Goal: Task Accomplishment & Management: Complete application form

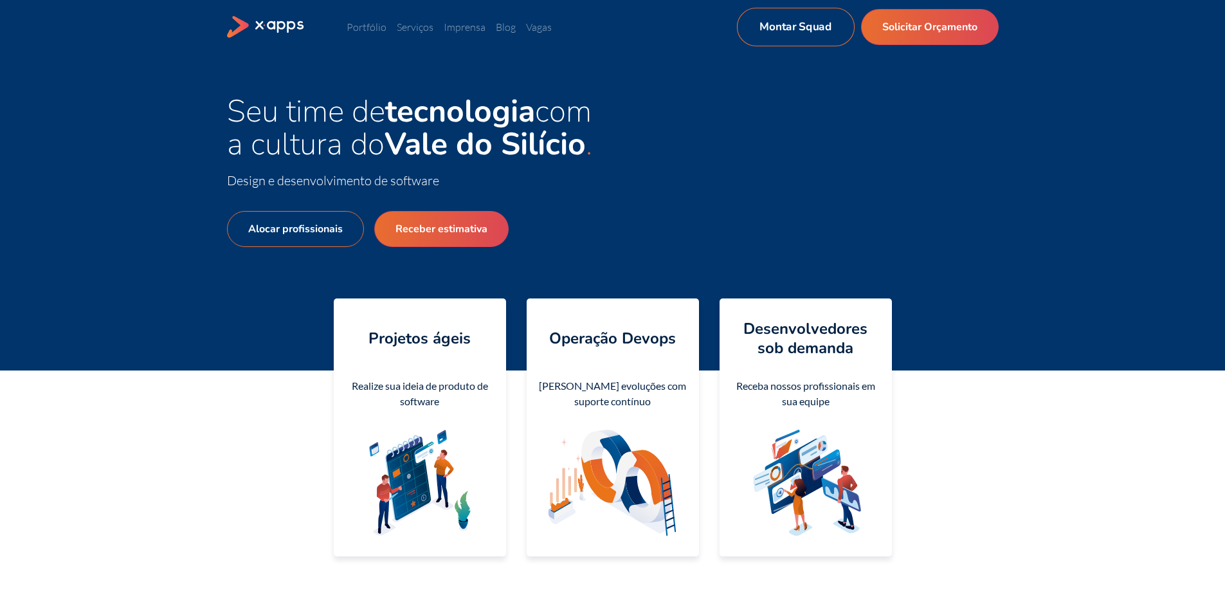
click at [754, 23] on link "Montar Squad" at bounding box center [795, 27] width 118 height 39
click at [413, 225] on link "Receber estimativa" at bounding box center [441, 229] width 144 height 39
select select "BR"
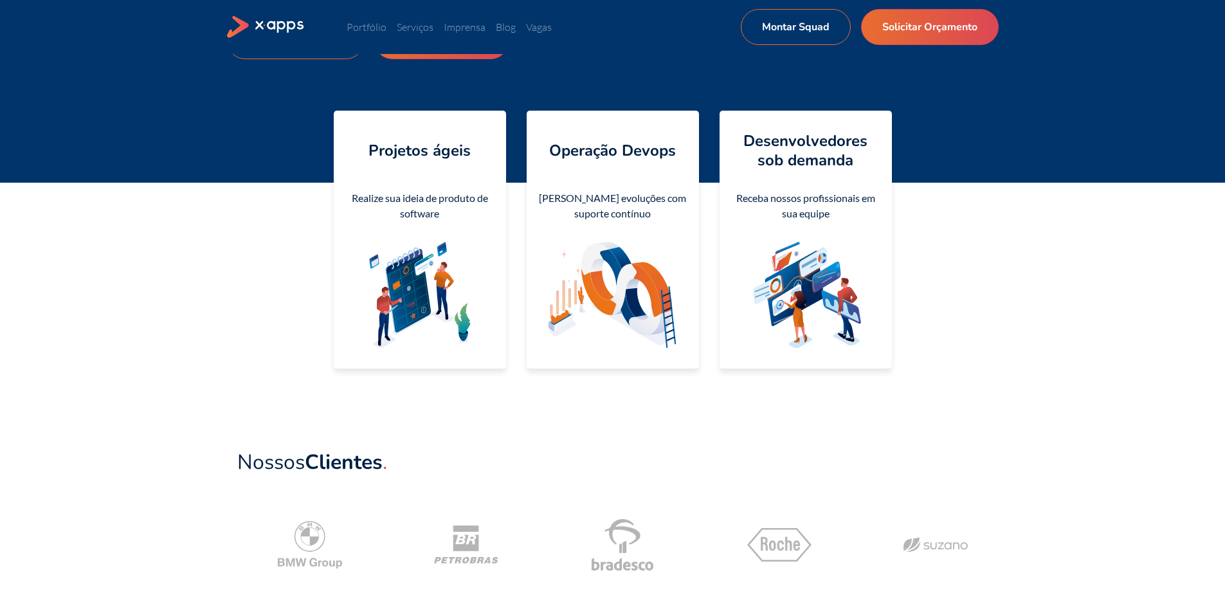
scroll to position [193, 0]
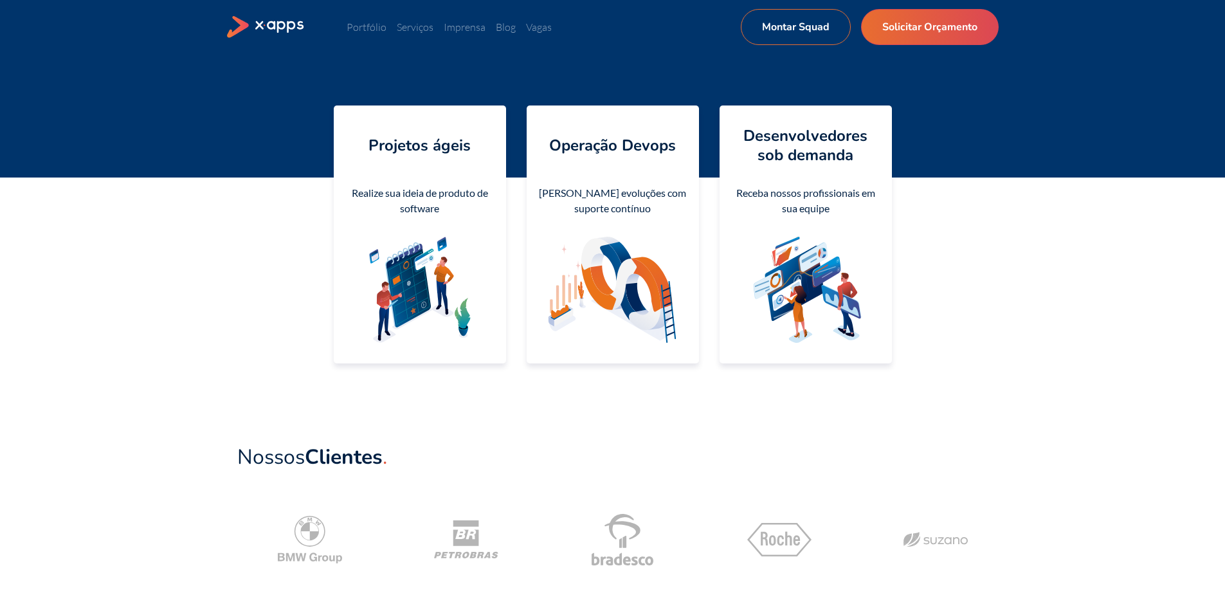
click at [852, 268] on icon at bounding box center [807, 290] width 155 height 106
click at [809, 172] on div "Desenvolvedores sob demanda Receba nossos profissionais em sua equipe" at bounding box center [806, 234] width 172 height 258
click at [646, 187] on div "Lance evoluções com suporte contínuo" at bounding box center [613, 200] width 152 height 31
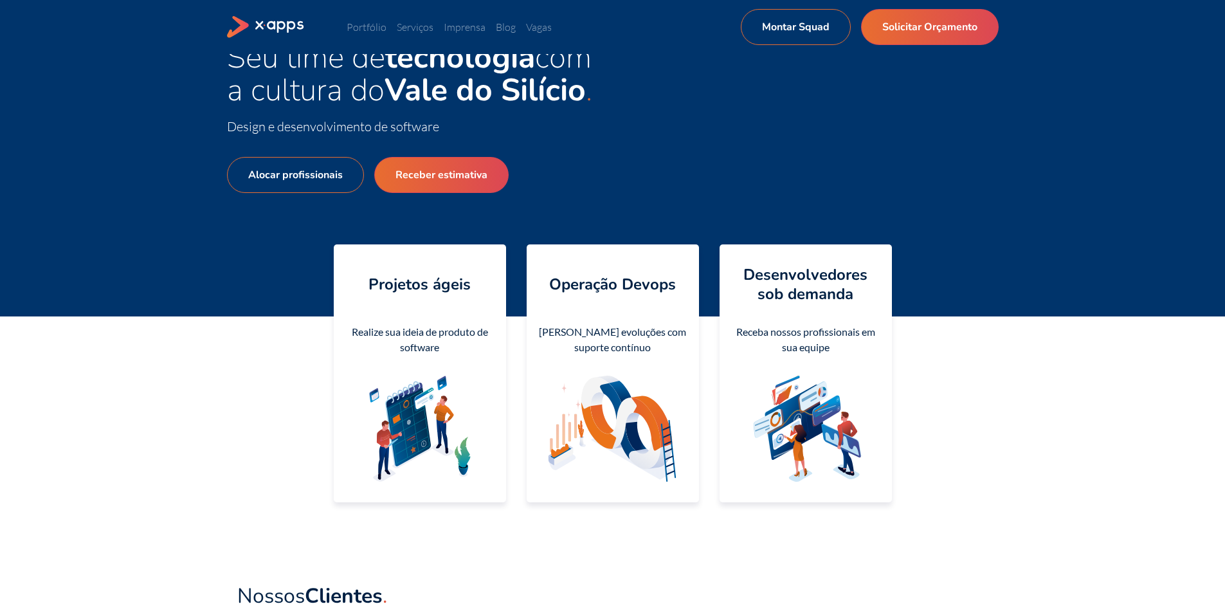
scroll to position [0, 0]
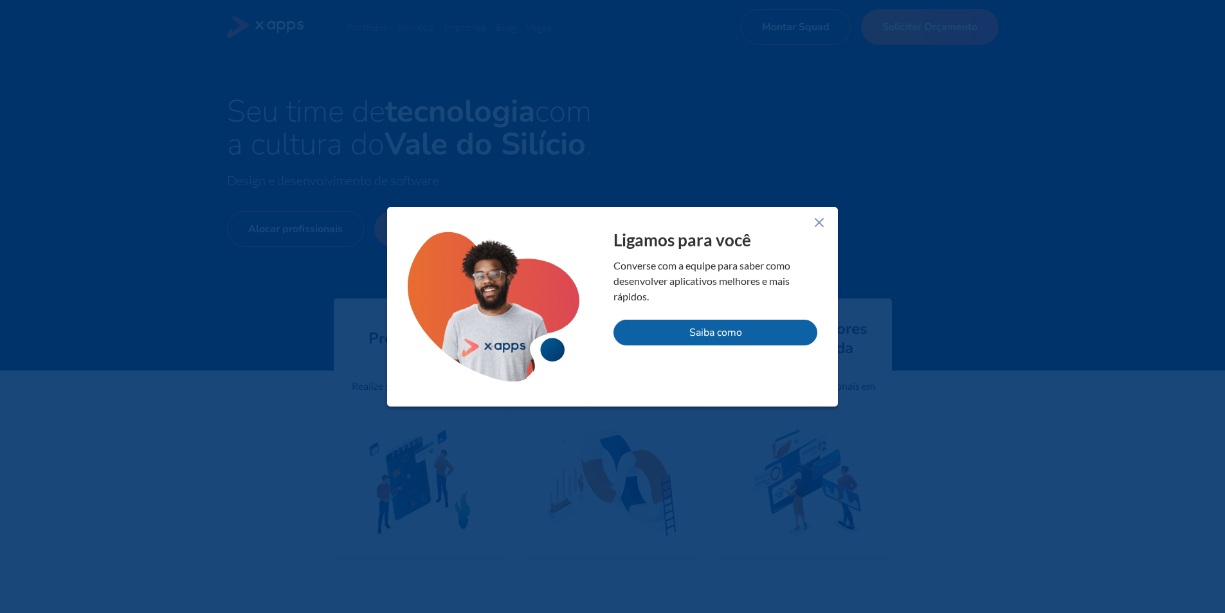
click at [821, 223] on icon at bounding box center [819, 222] width 15 height 15
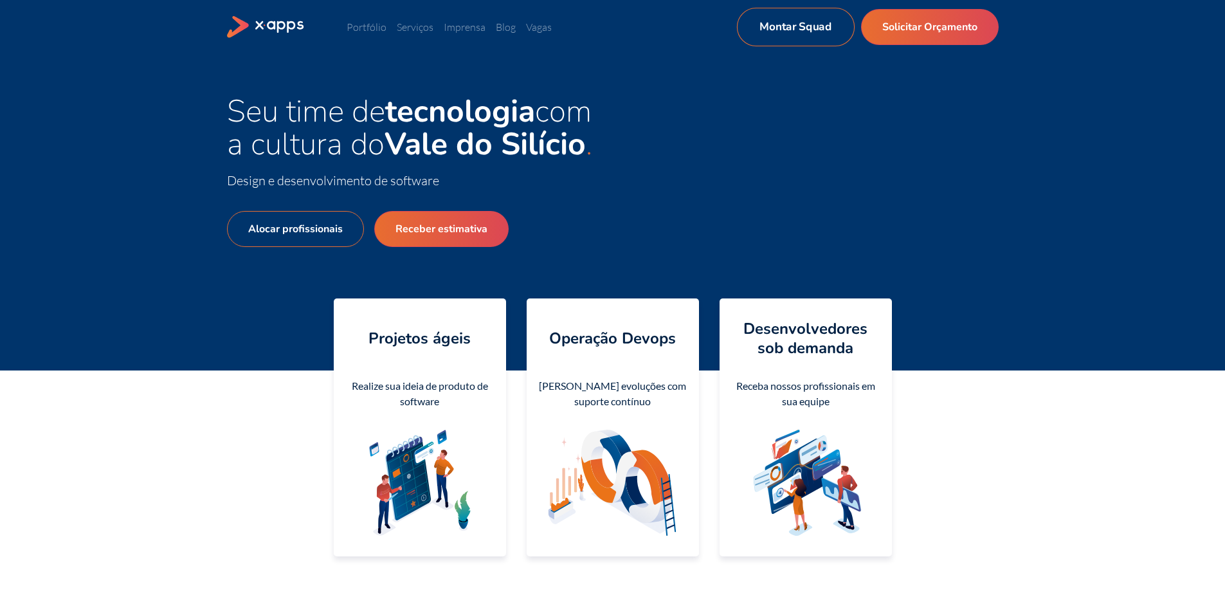
click at [791, 21] on link "Montar Squad" at bounding box center [795, 27] width 118 height 39
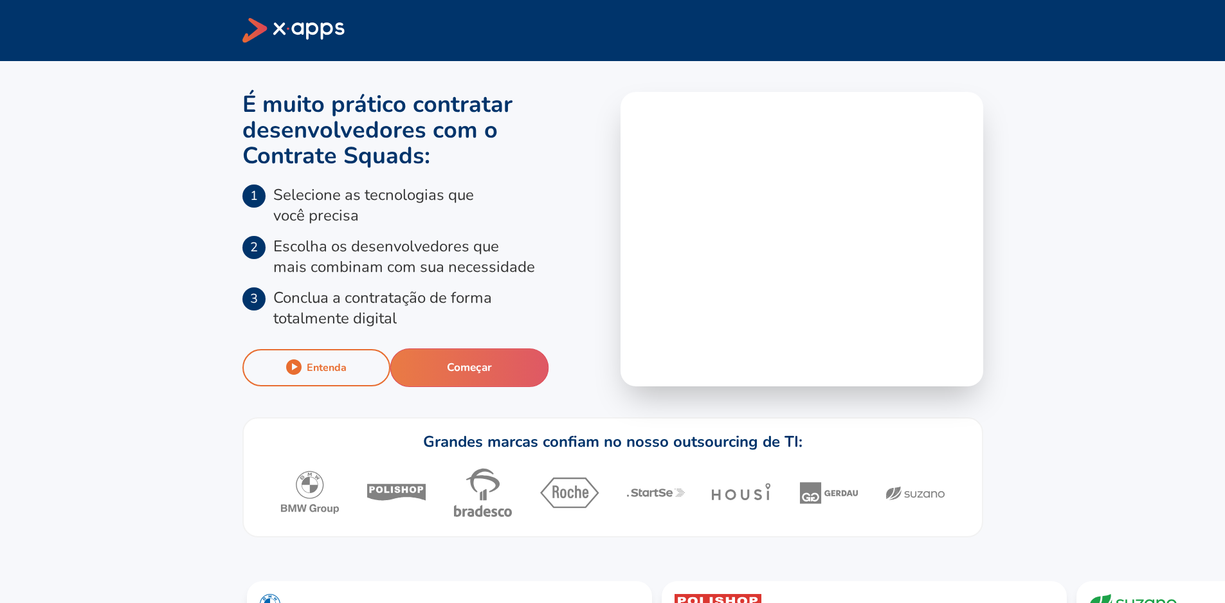
click at [483, 374] on button "Começar" at bounding box center [469, 368] width 159 height 39
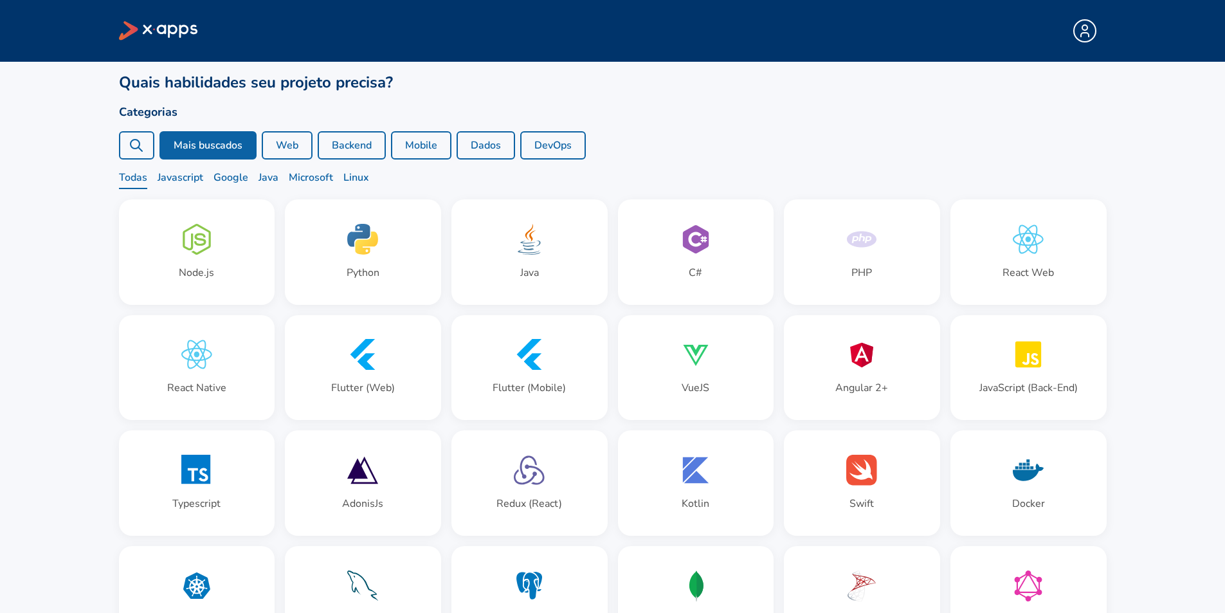
click at [122, 150] on div at bounding box center [136, 145] width 35 height 28
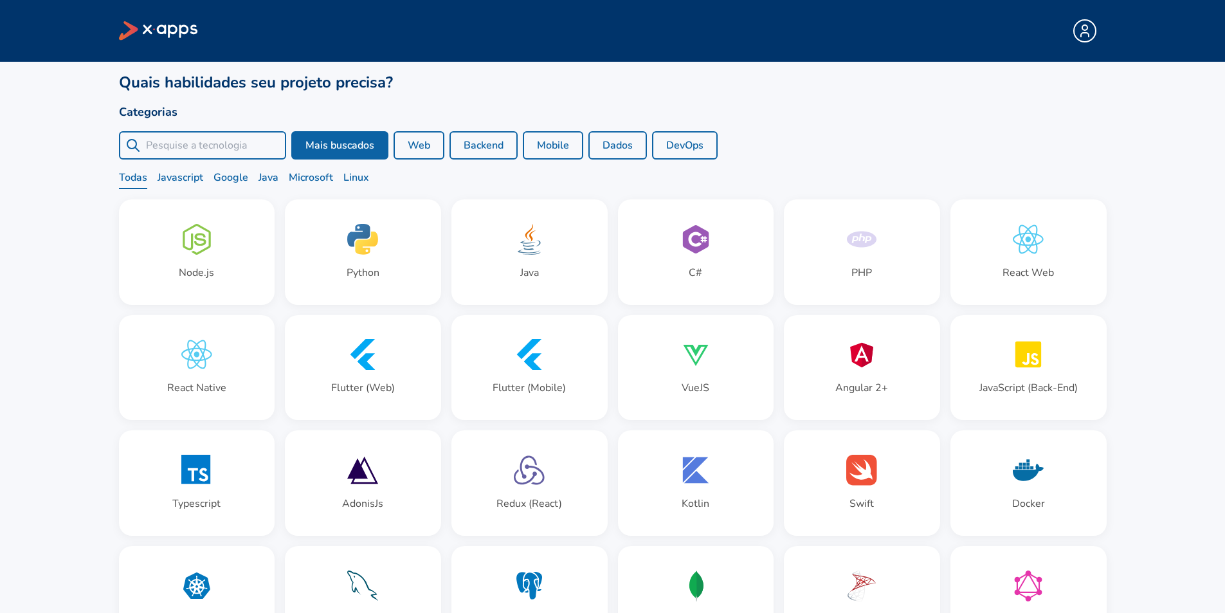
paste input "Identifique os principais métodos ágeis (Scrum, Kanban, XP, etc.)."
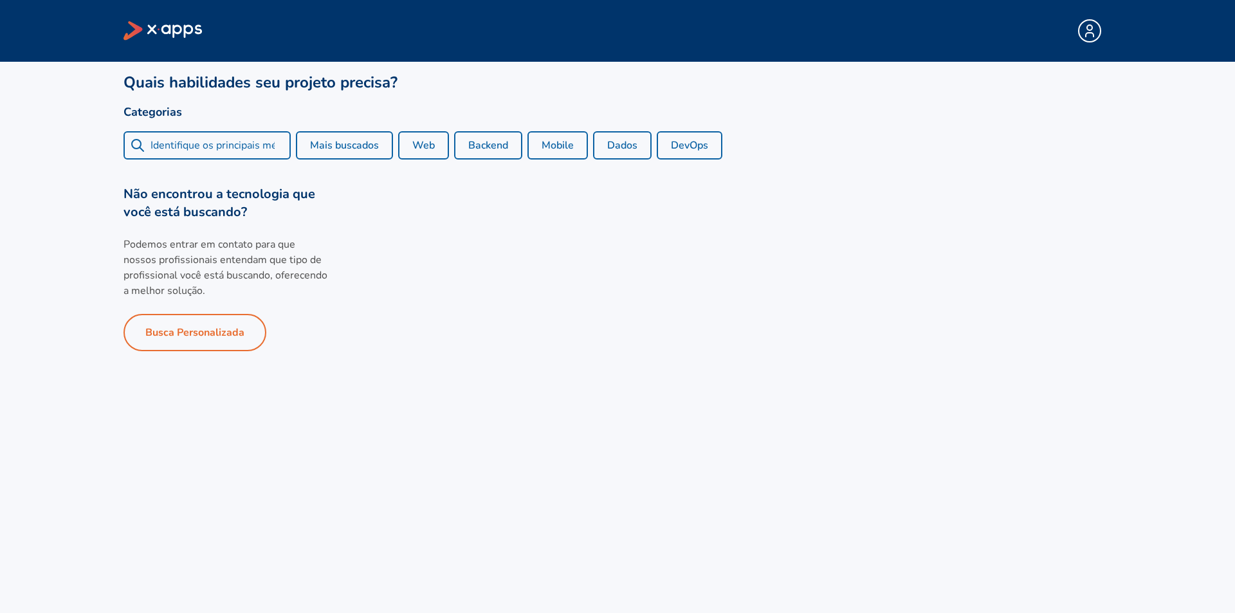
scroll to position [0, 174]
type input "Identifique os principais métodos ágeis (Scrum, Kanban, XP, etc.)."
